Goal: Check status

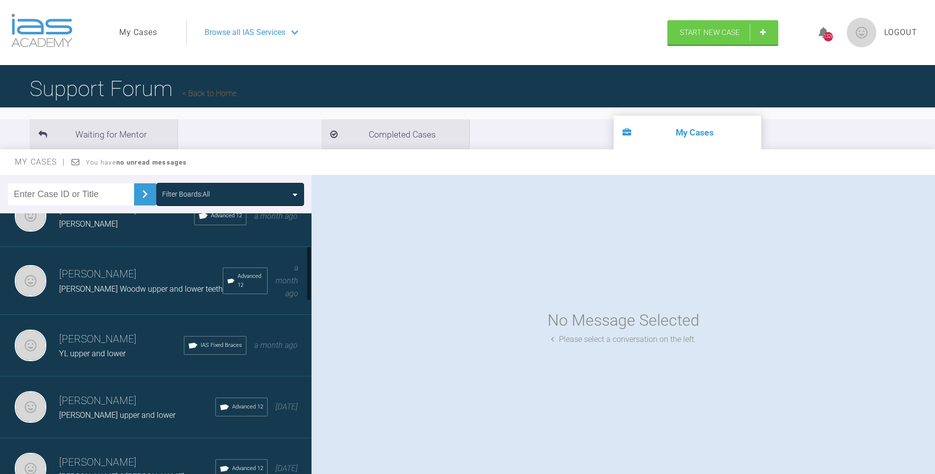
scroll to position [156, 0]
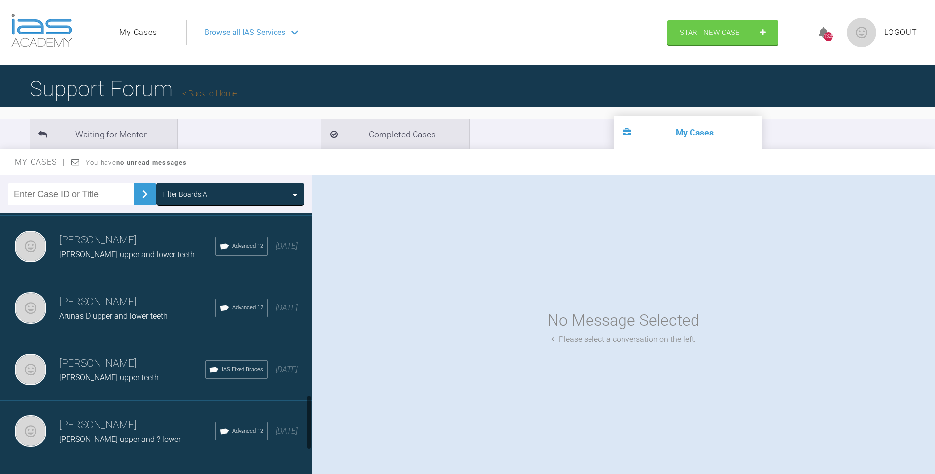
drag, startPoint x: 309, startPoint y: 238, endPoint x: 259, endPoint y: 403, distance: 172.5
click at [300, 417] on div "[PERSON_NAME] [PERSON_NAME] upper and ? lower Advanced 12 [DATE] [PERSON_NAME] …" at bounding box center [156, 346] width 312 height 265
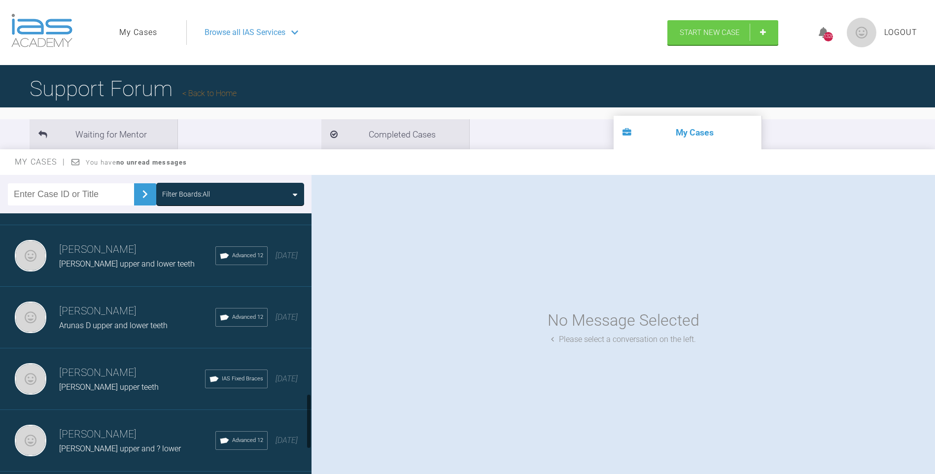
click at [126, 383] on span "[PERSON_NAME] upper teeth" at bounding box center [109, 387] width 100 height 9
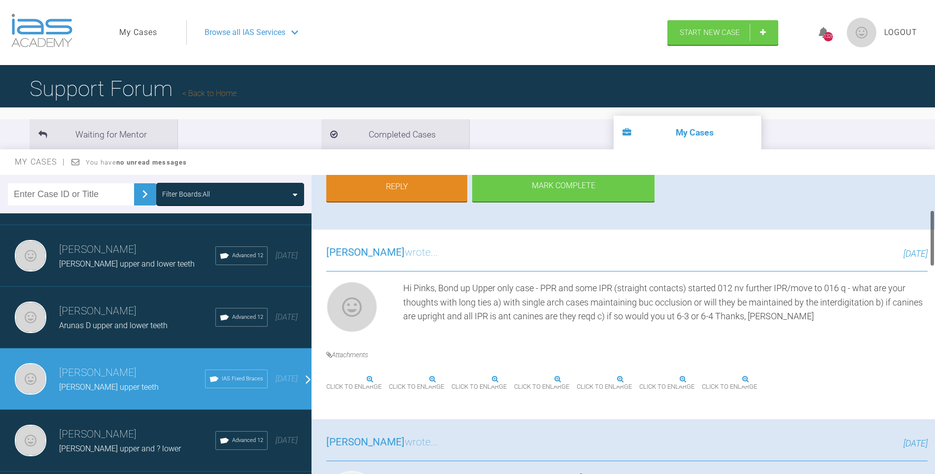
scroll to position [187, 0]
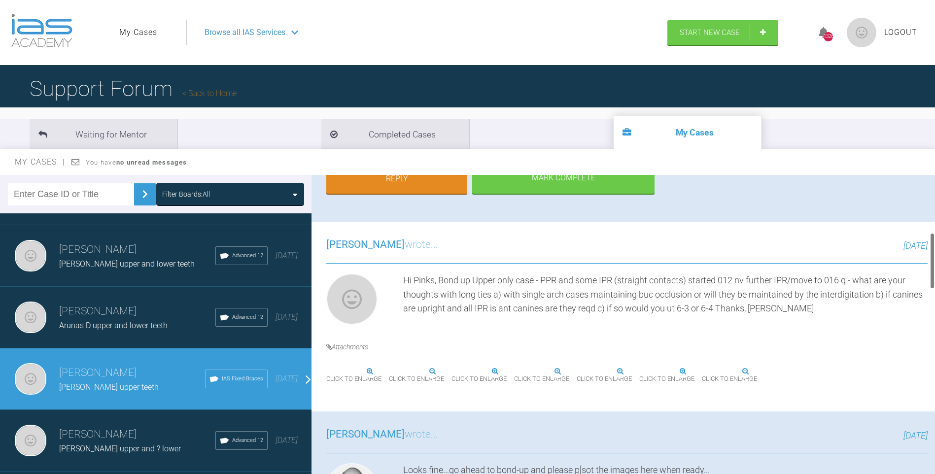
drag, startPoint x: 934, startPoint y: 194, endPoint x: 939, endPoint y: 228, distance: 34.1
click at [935, 228] on html "My Cases Logout Browse all IAS Services Start New Case 1326 Logout Support Foru…" at bounding box center [467, 288] width 935 height 577
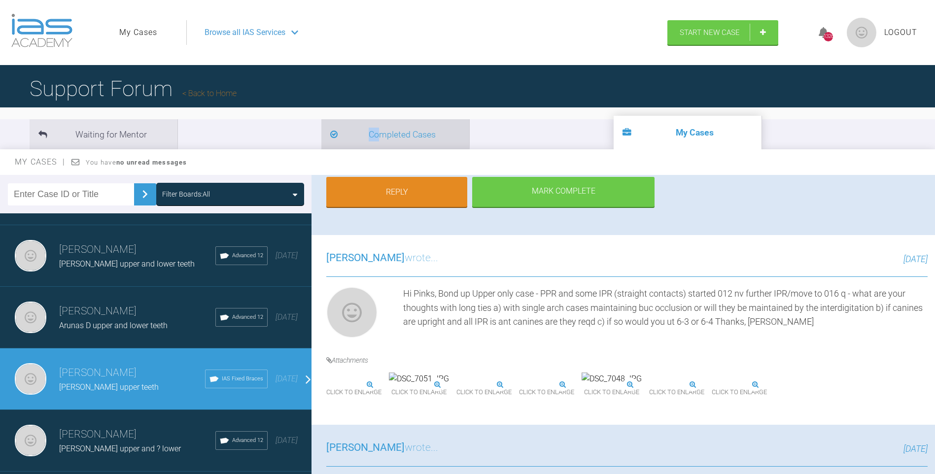
click at [322, 149] on li "Completed Cases" at bounding box center [396, 134] width 148 height 30
